Goal: Task Accomplishment & Management: Complete application form

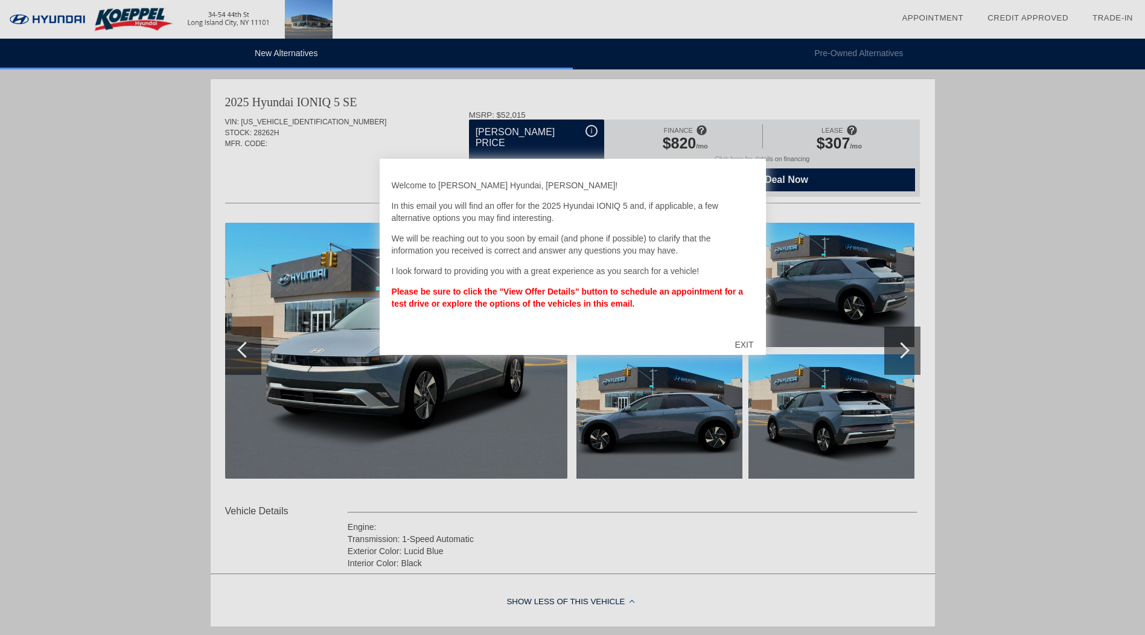
click at [739, 341] on div "EXIT" at bounding box center [743, 345] width 43 height 36
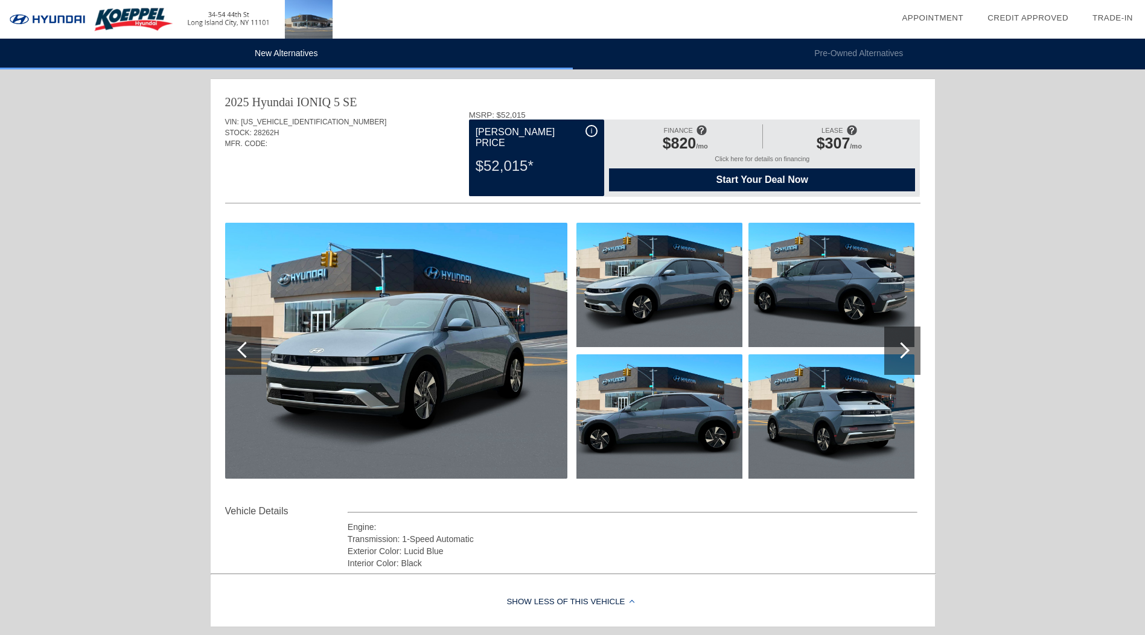
click at [912, 360] on div at bounding box center [902, 351] width 36 height 48
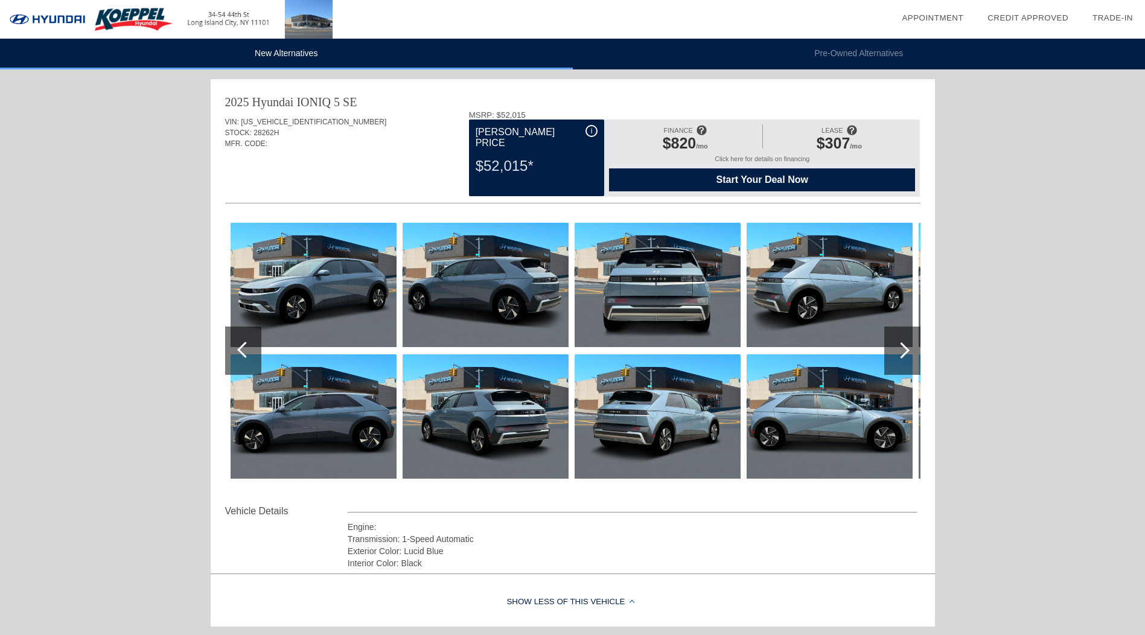
click at [912, 360] on div at bounding box center [902, 351] width 36 height 48
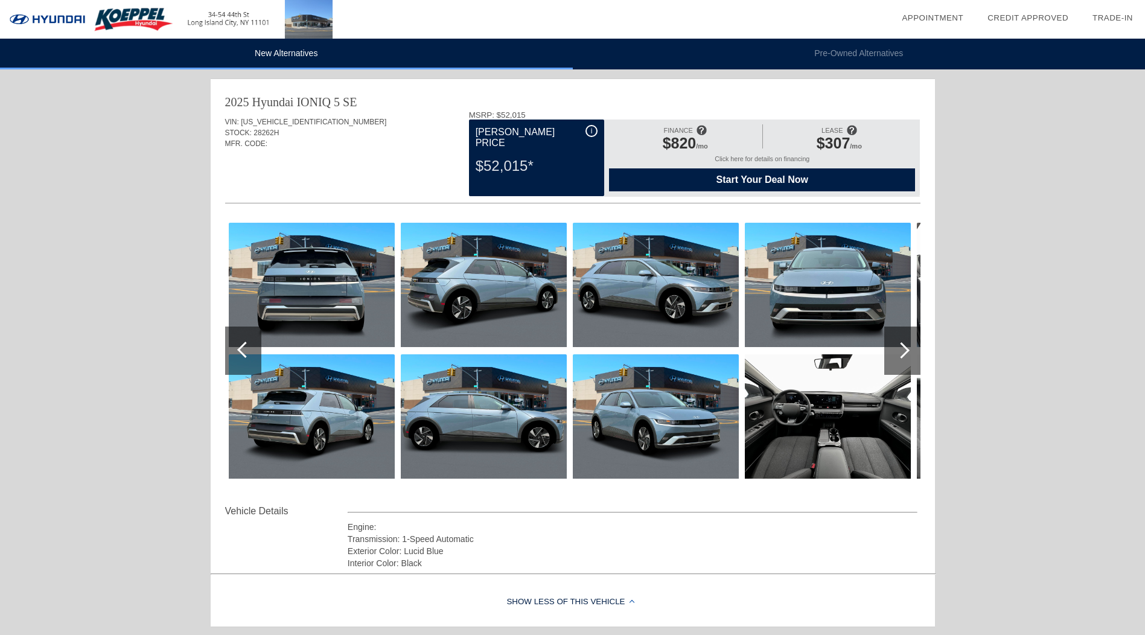
click at [911, 360] on div at bounding box center [902, 351] width 36 height 48
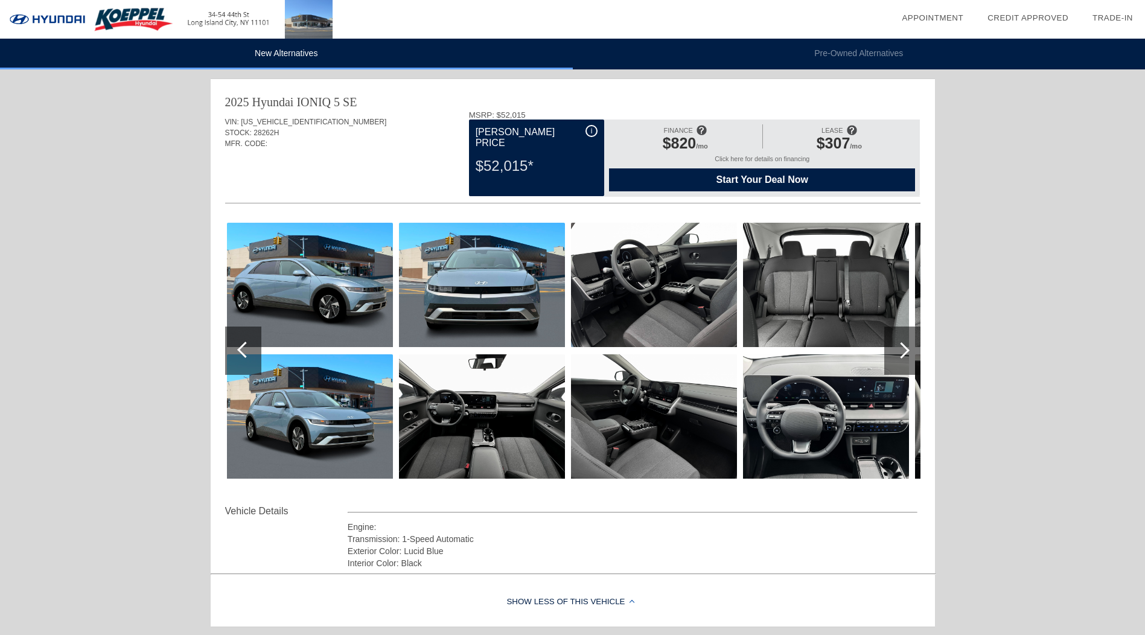
click at [910, 360] on div at bounding box center [902, 351] width 36 height 48
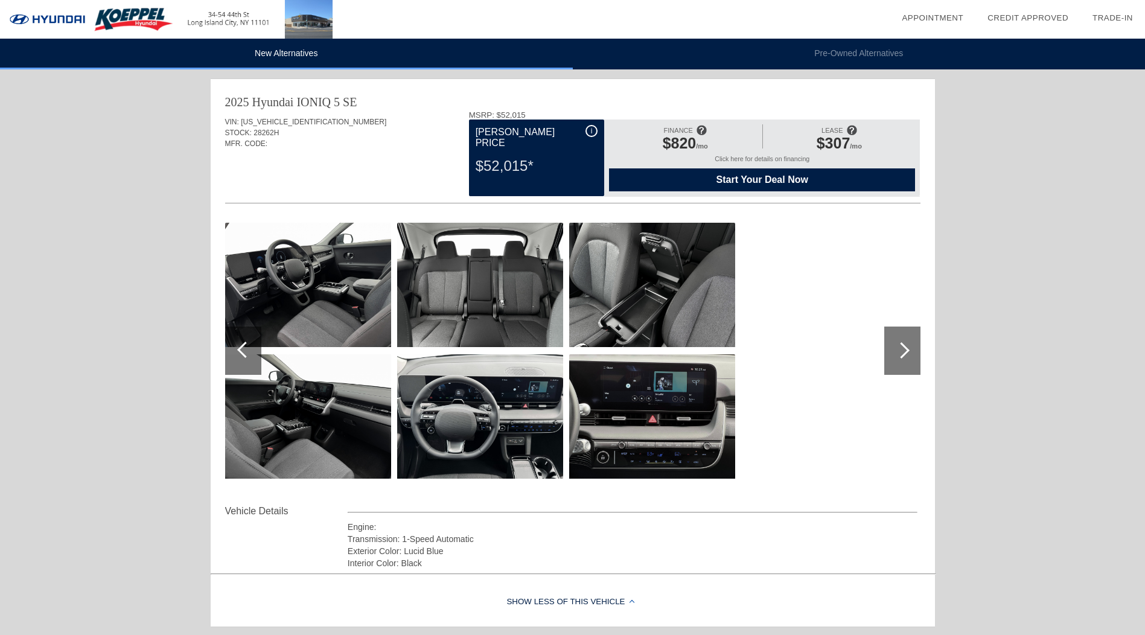
click at [910, 360] on div at bounding box center [902, 351] width 36 height 48
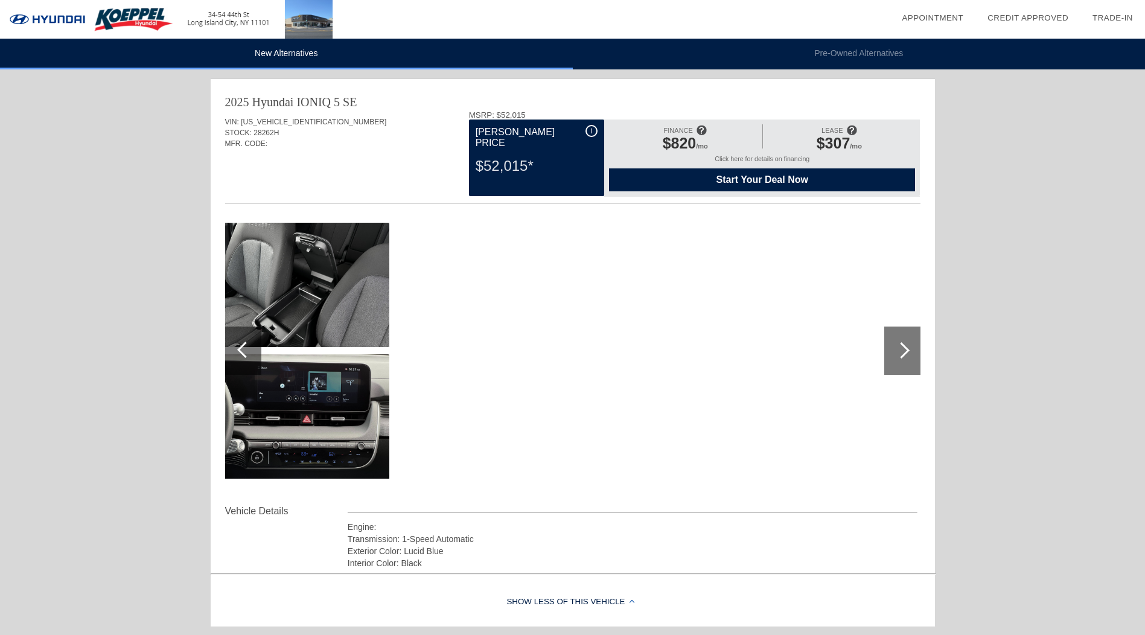
click at [910, 360] on div at bounding box center [902, 351] width 36 height 48
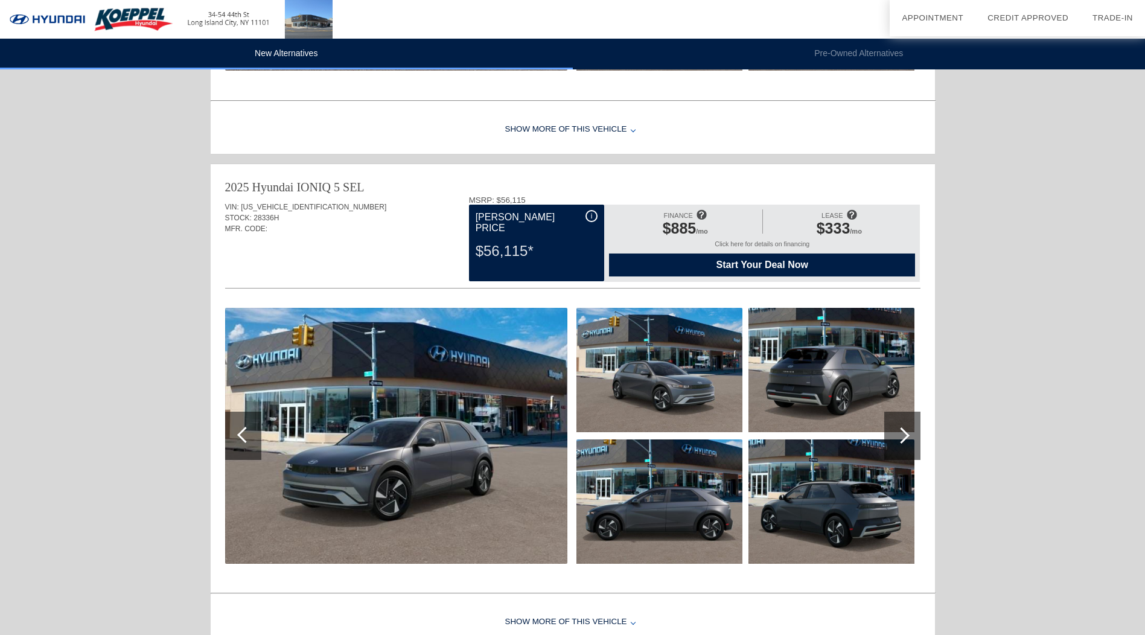
scroll to position [1189, 0]
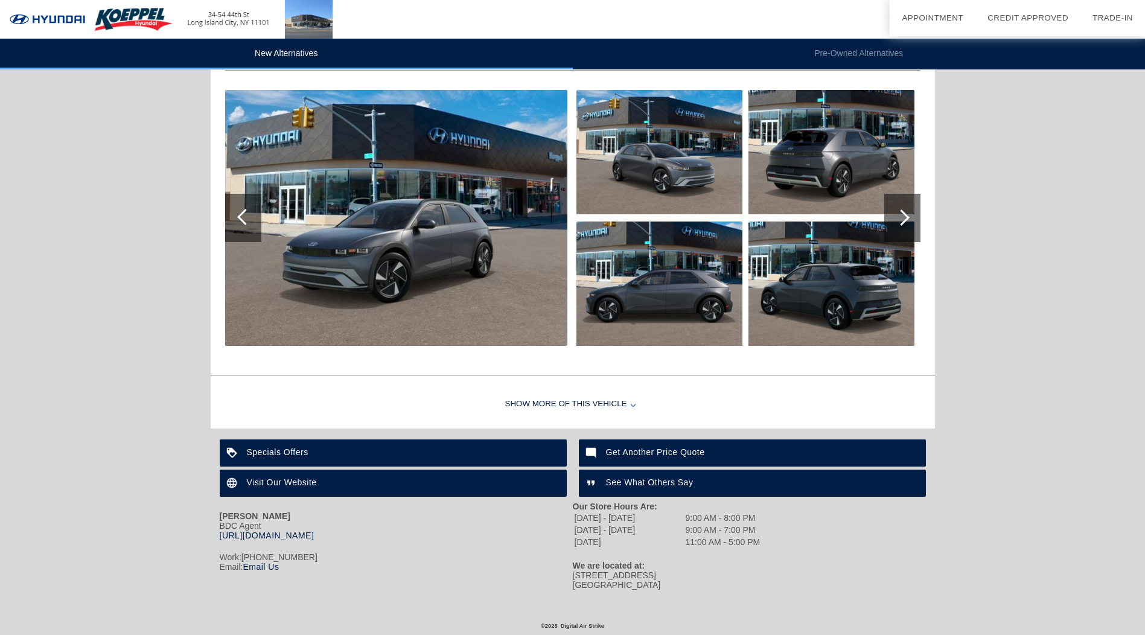
click at [595, 406] on div "Show More of this Vehicle" at bounding box center [573, 404] width 724 height 48
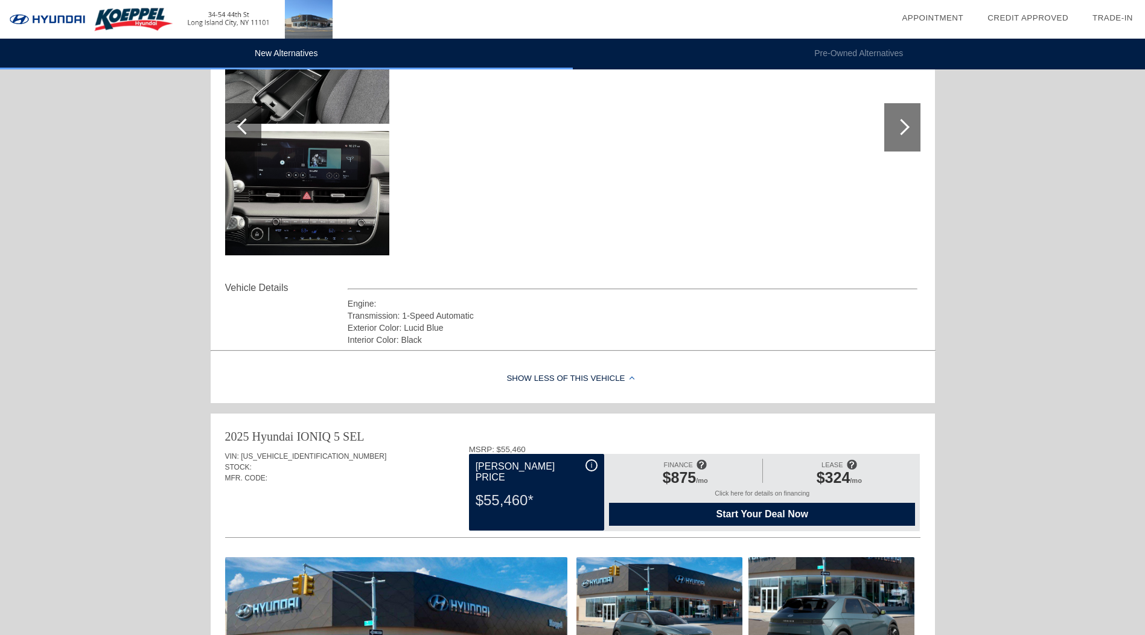
scroll to position [0, 0]
